Goal: Task Accomplishment & Management: Use online tool/utility

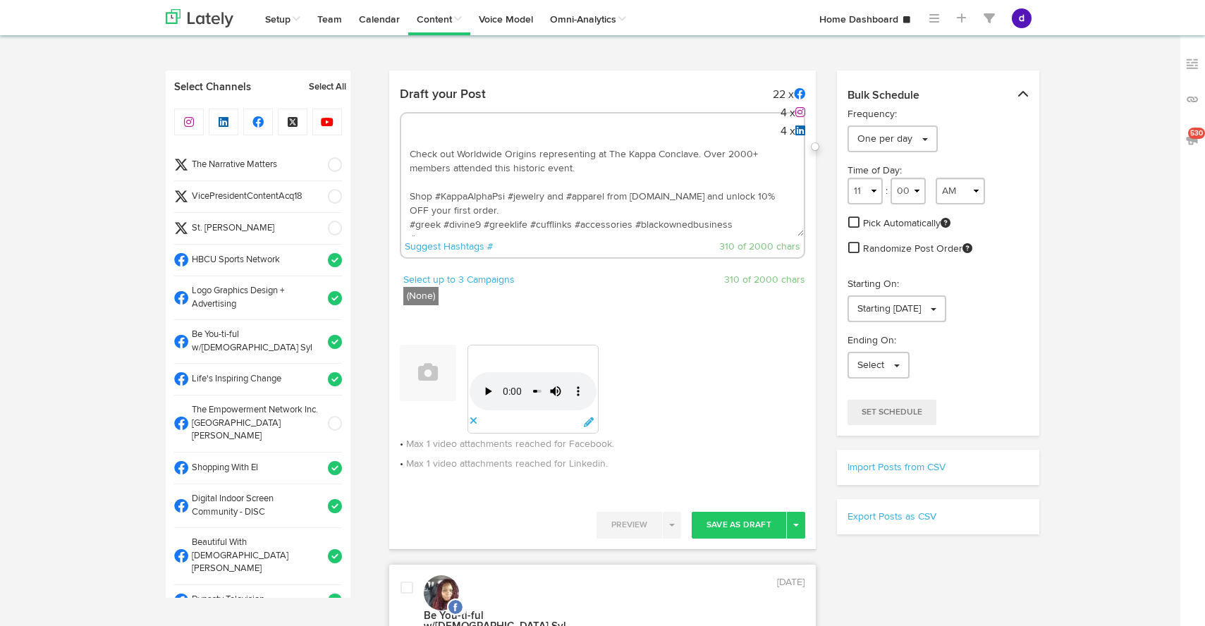
select select "3"
select select "35"
select select "PM"
select select "11"
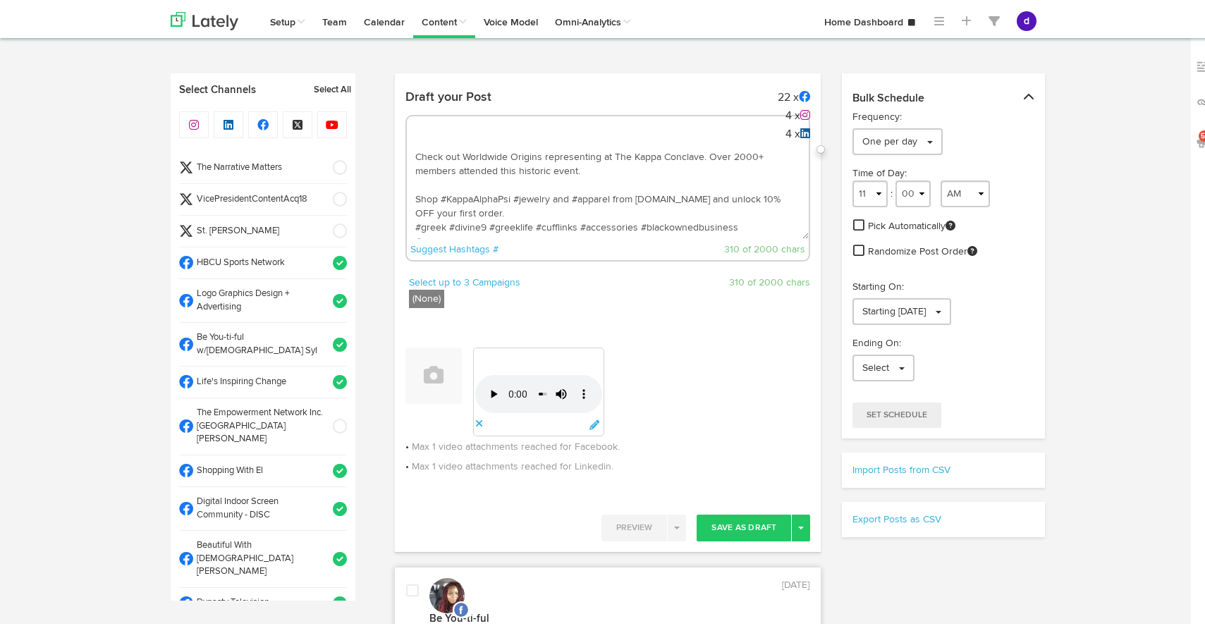
click at [508, 176] on textarea "Check out Worldwide Origins representing at The Kappa Conclave. Over 2000+ memb…" at bounding box center [608, 189] width 403 height 93
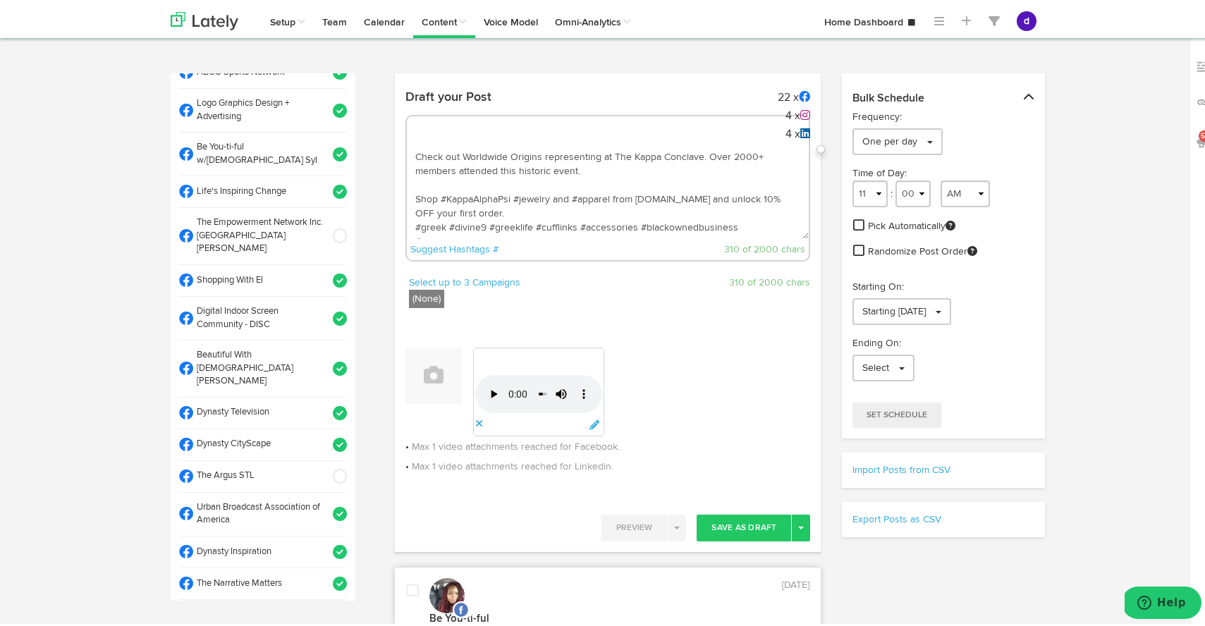
click at [508, 176] on textarea "Check out Worldwide Origins representing at The Kappa Conclave. Over 2000+ memb…" at bounding box center [608, 189] width 403 height 93
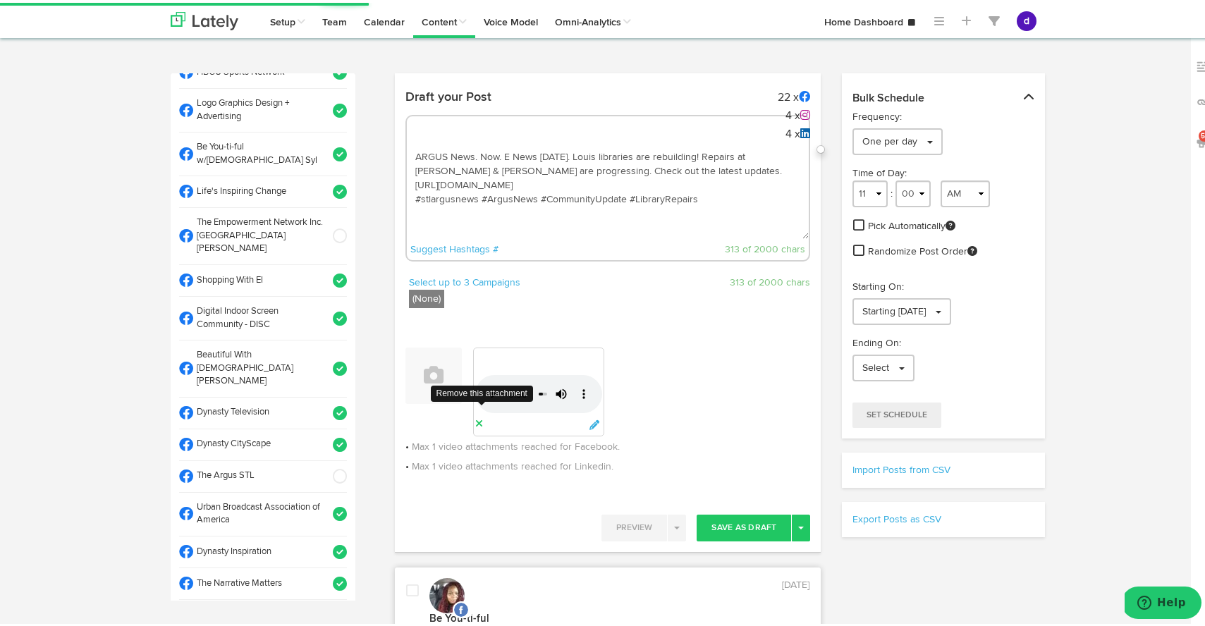
type textarea "ARGUS News. Now. E News [DATE]. Louis libraries are rebuilding! Repairs at [PER…"
click at [475, 424] on icon at bounding box center [479, 421] width 8 height 10
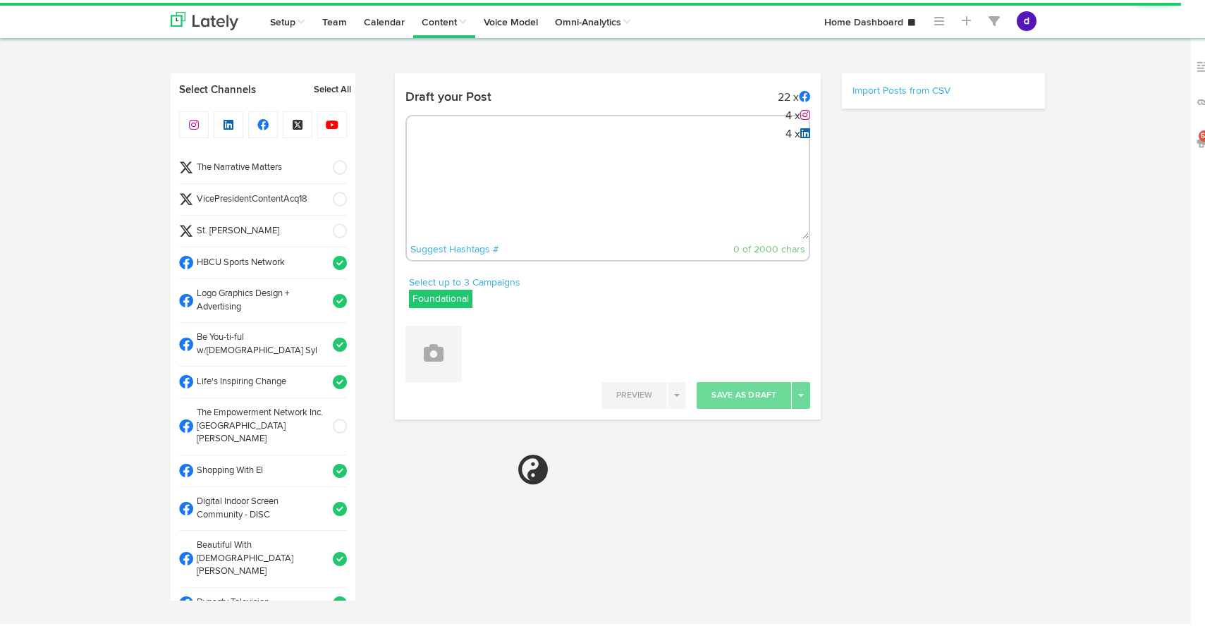
radio input "true"
select select "8"
select select "30"
click at [474, 197] on textarea at bounding box center [608, 189] width 403 height 93
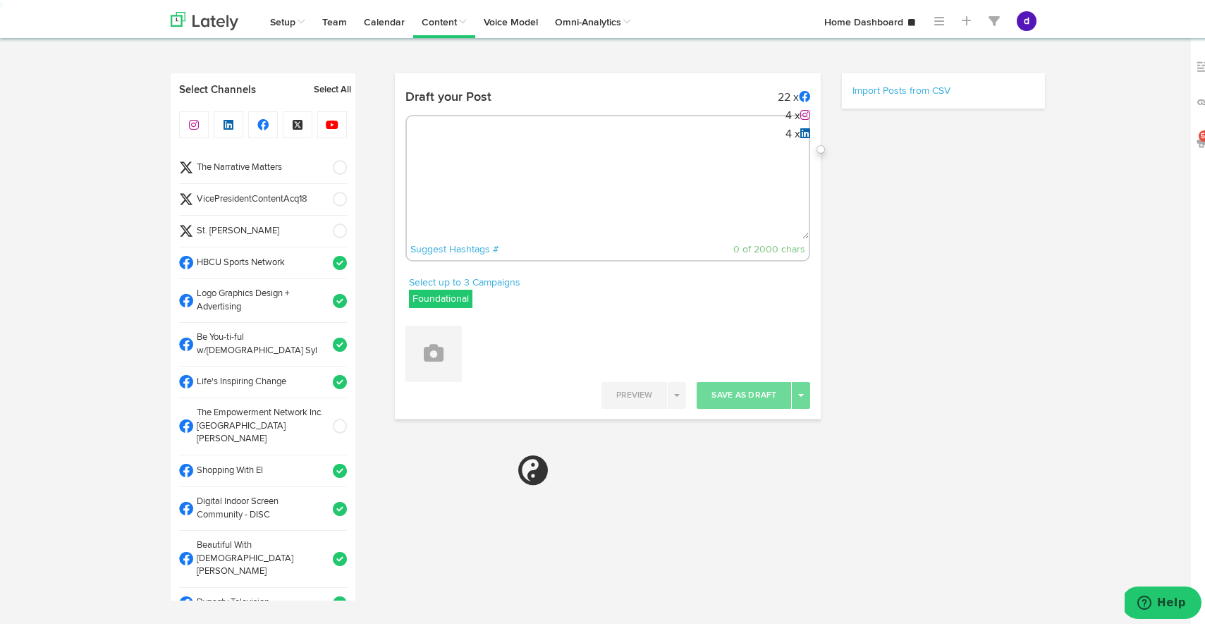
paste textarea "ARGUS News. Now. E News [DATE]. Louis libraries are rebuilding! Repairs at [PER…"
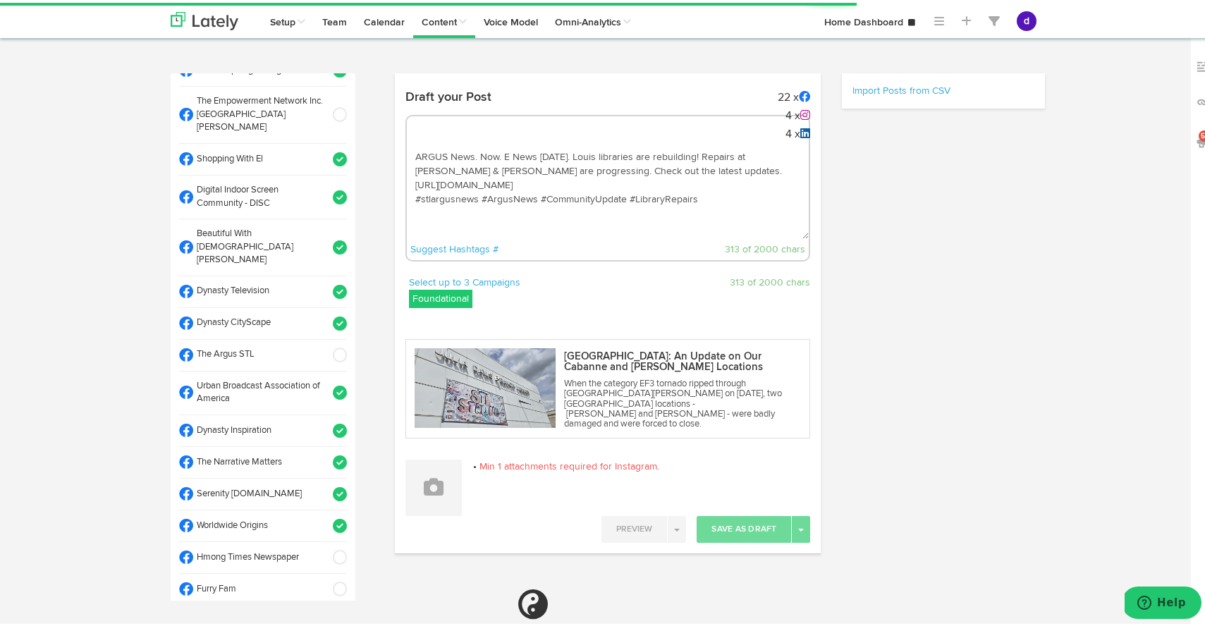
scroll to position [312, 0]
type textarea "ARGUS News. Now. E News [DATE]. Louis libraries are rebuilding! Repairs at [PER…"
click at [324, 515] on span at bounding box center [335, 522] width 23 height 14
click at [424, 486] on icon at bounding box center [434, 485] width 20 height 20
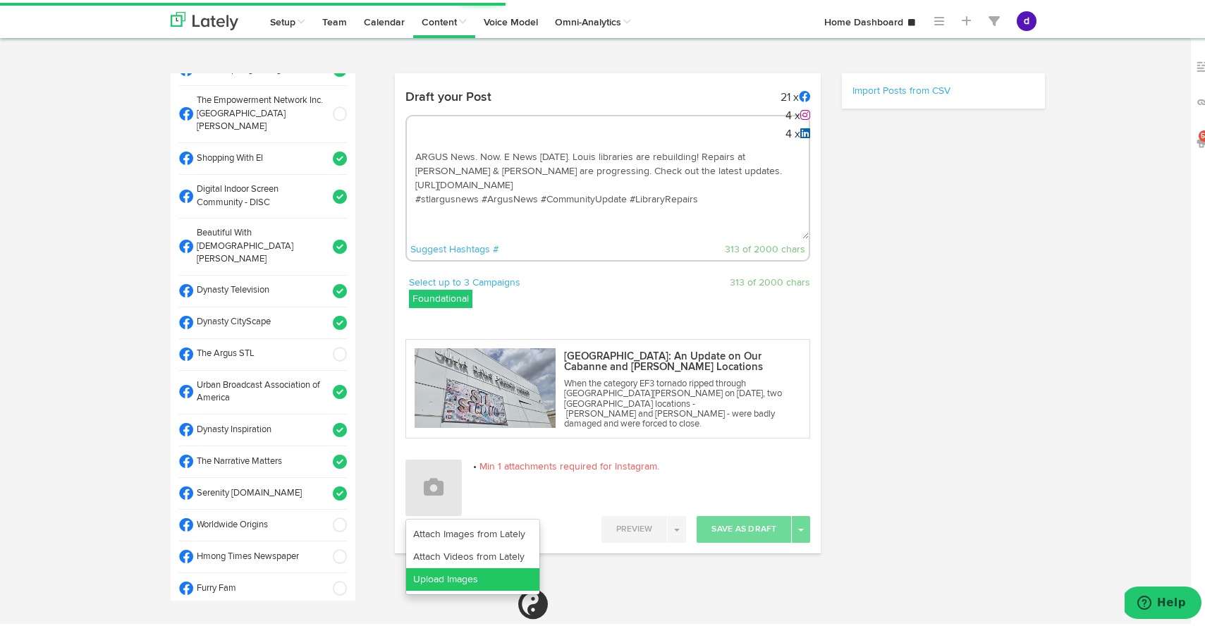
click at [458, 575] on link "Upload Images" at bounding box center [472, 576] width 133 height 23
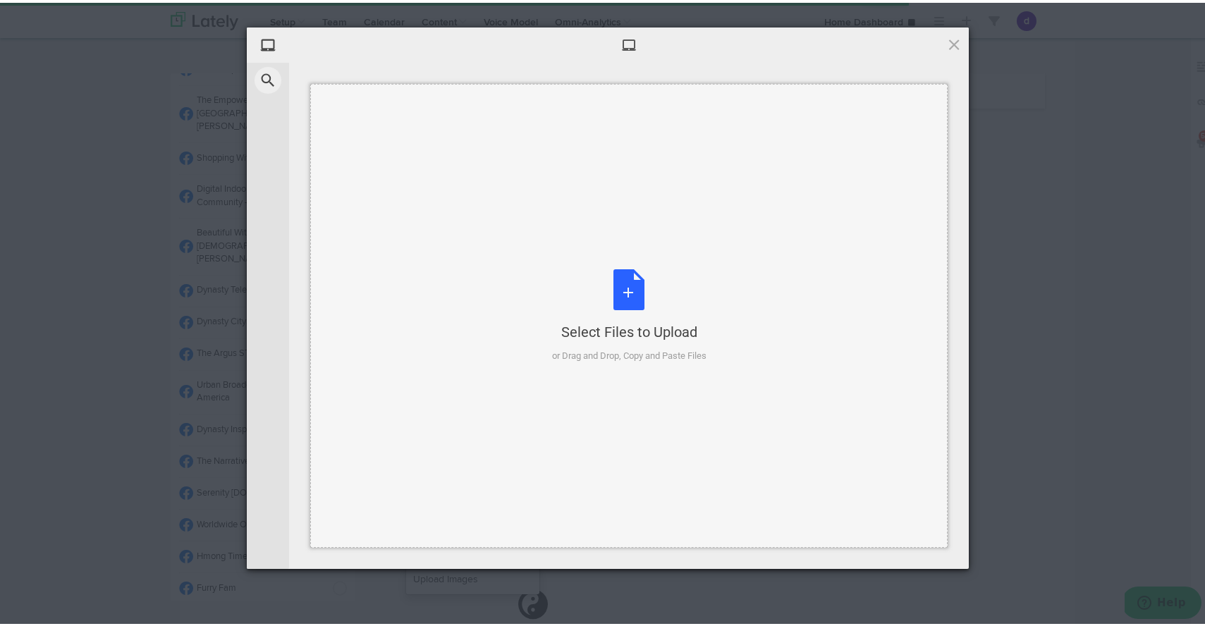
click at [625, 281] on div "Select Files to Upload or Drag and Drop, Copy and Paste Files" at bounding box center [629, 314] width 154 height 94
select select "11"
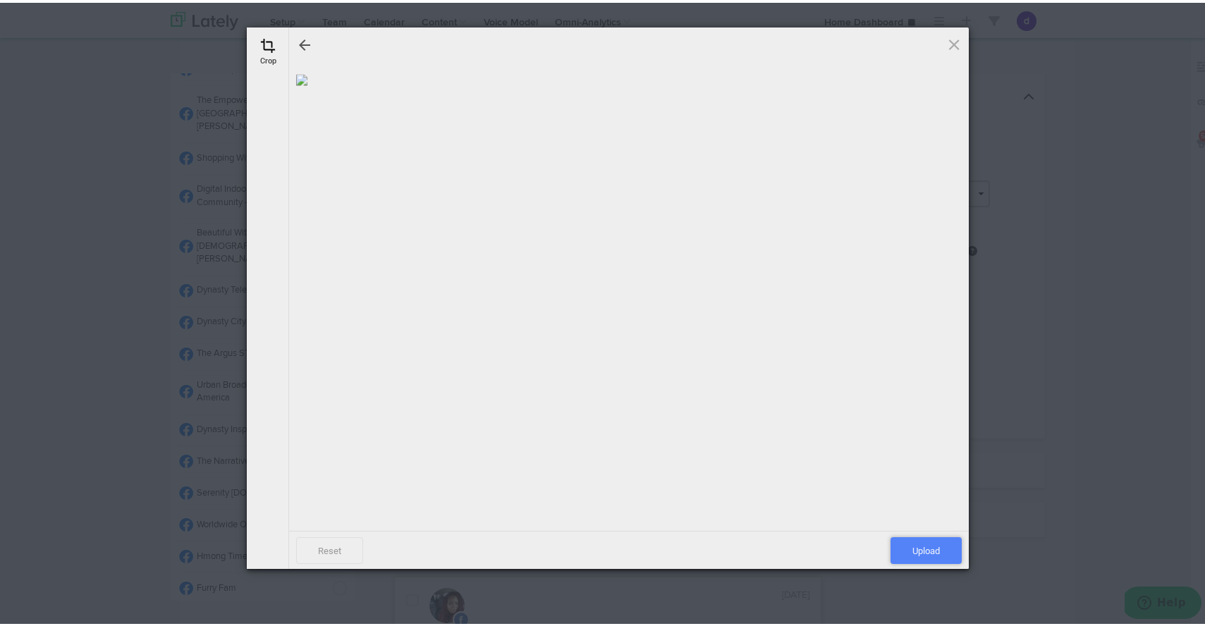
click at [920, 544] on span "Upload" at bounding box center [925, 547] width 71 height 27
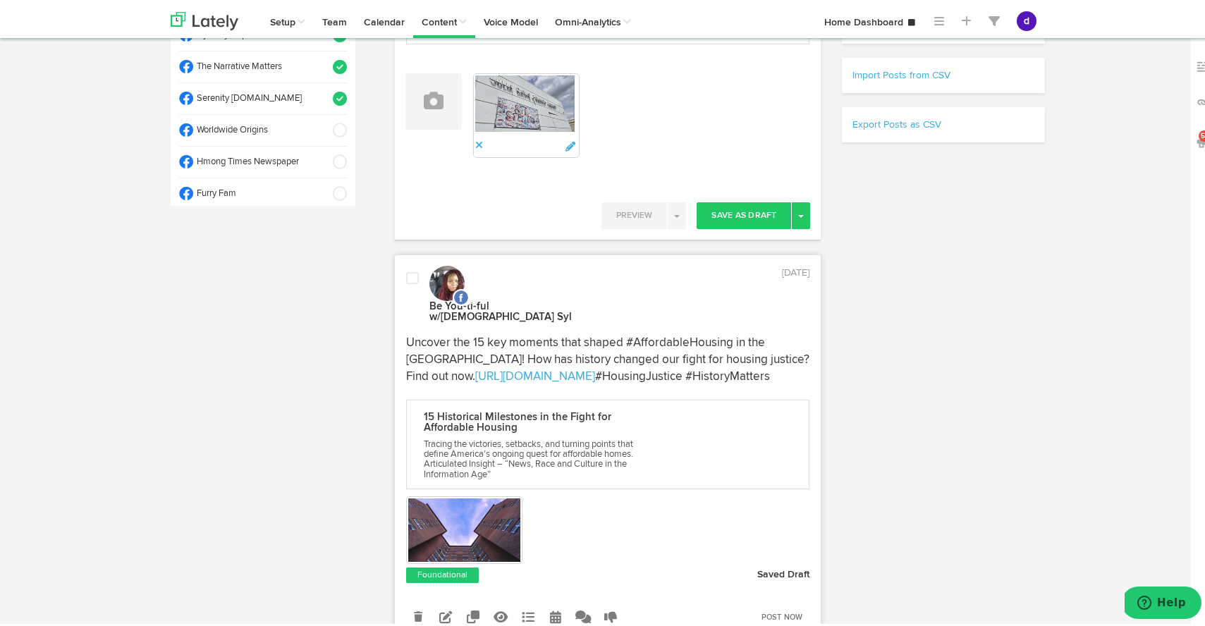
scroll to position [428, 0]
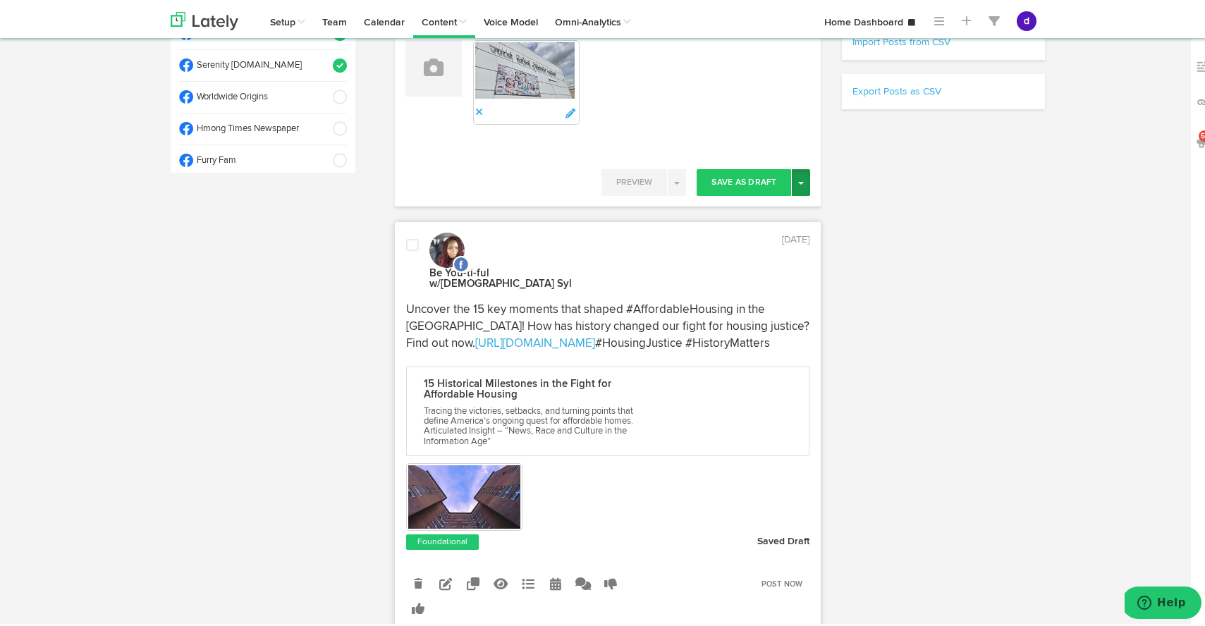
click at [800, 166] on button "Toggle Dropdown" at bounding box center [801, 179] width 18 height 27
click at [774, 288] on link "Post Now" at bounding box center [752, 299] width 116 height 23
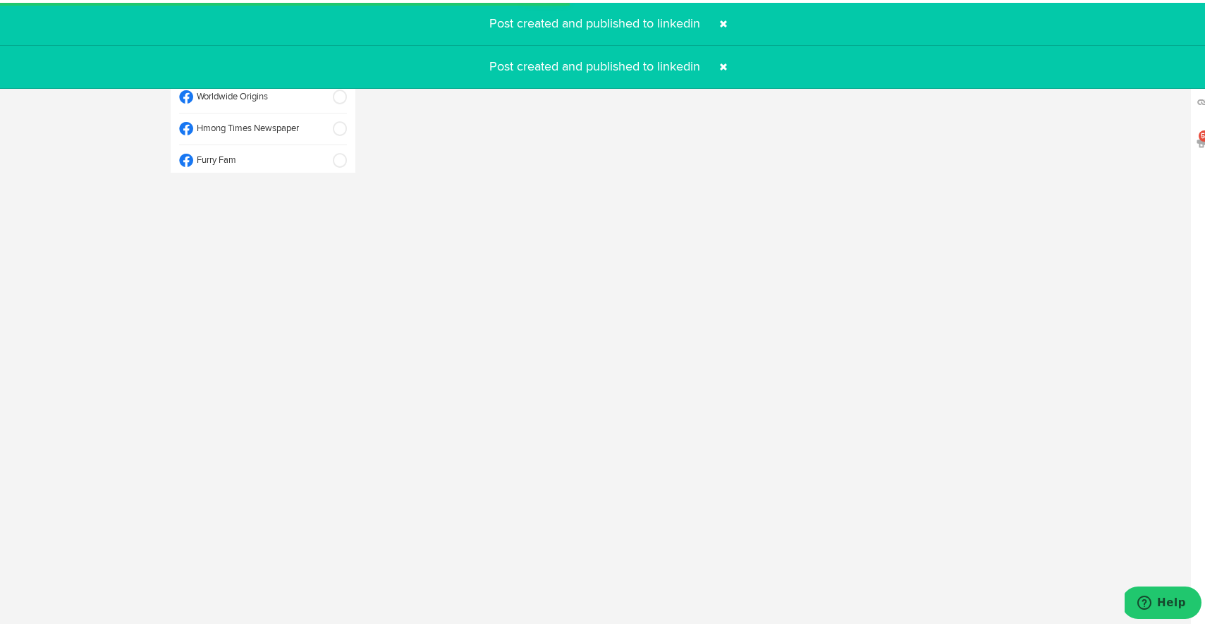
select select "11"
